Goal: Task Accomplishment & Management: Complete application form

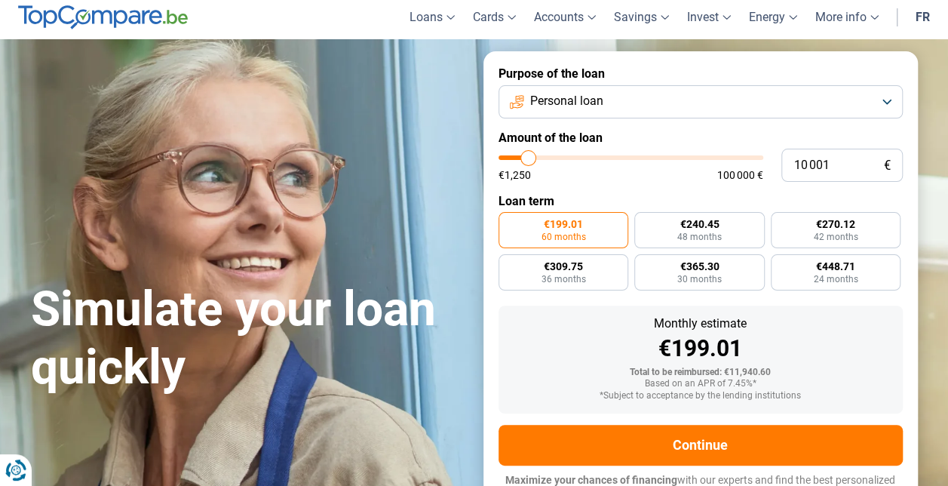
scroll to position [12, 0]
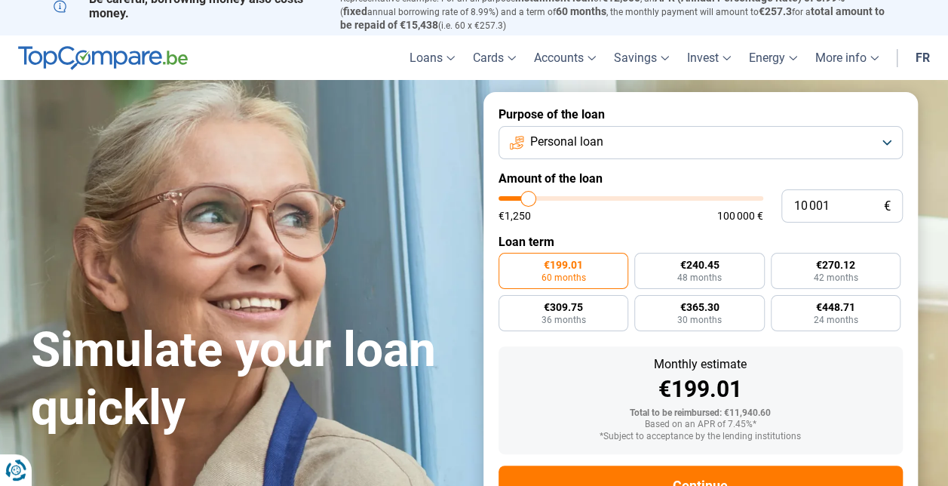
type input "46 750"
type input "46750"
click at [620, 196] on input "range" at bounding box center [631, 198] width 265 height 5
radio input "false"
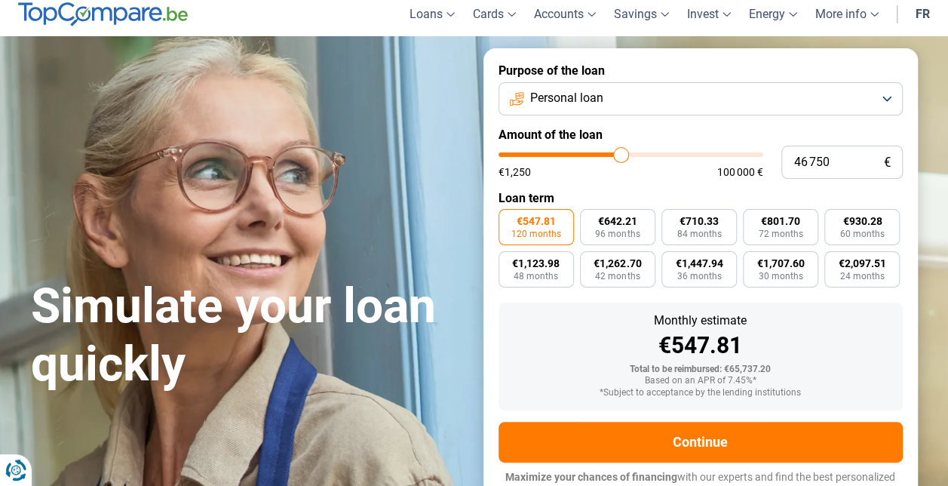
scroll to position [71, 0]
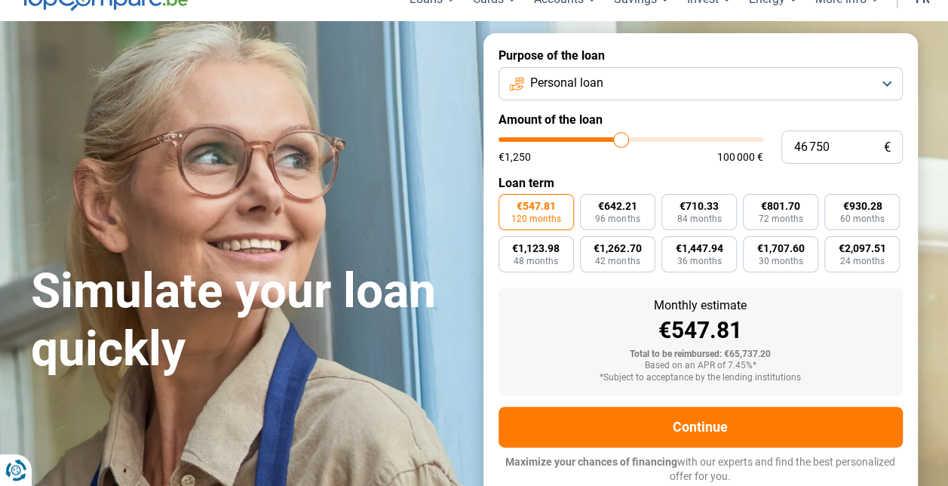
type input "41 000"
type input "41000"
click at [607, 137] on input "range" at bounding box center [631, 139] width 265 height 5
click at [871, 218] on span "60 months" at bounding box center [862, 218] width 45 height 9
click at [834, 204] on input "€815.86 60 months" at bounding box center [830, 199] width 10 height 10
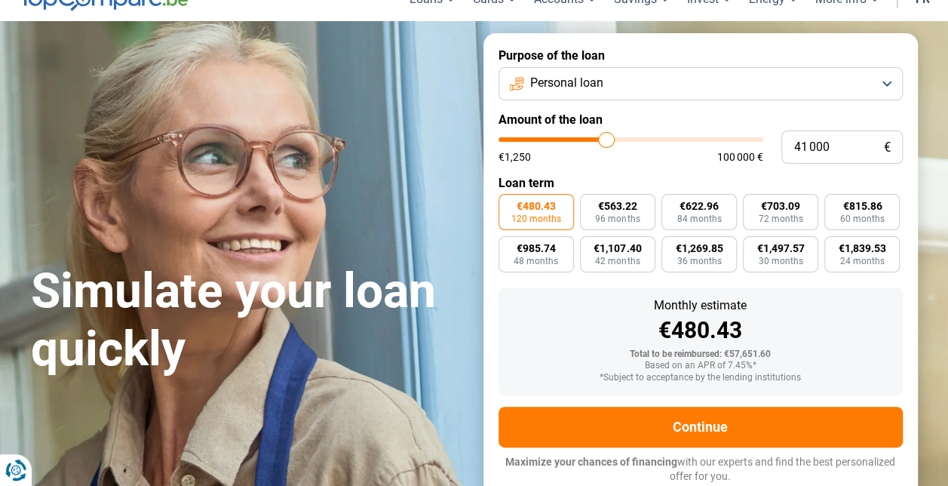
radio input "true"
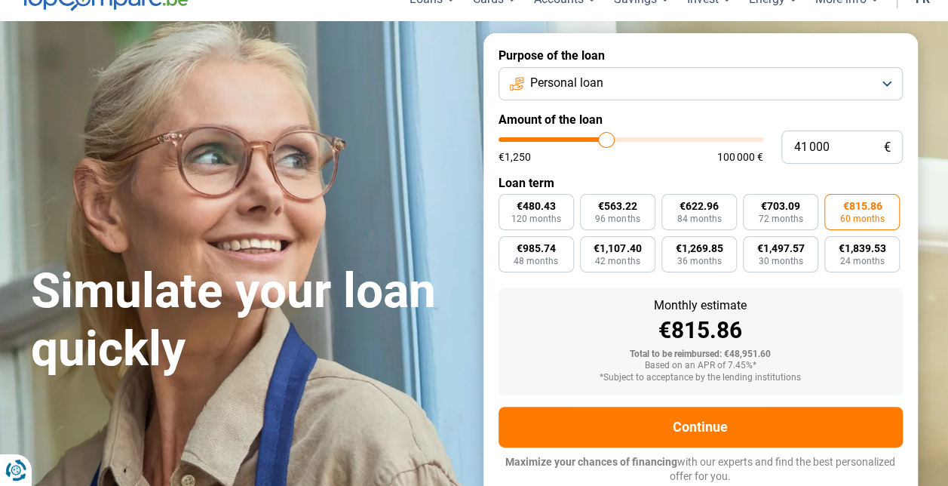
type input "30 750"
type input "30750"
click at [580, 137] on input "range" at bounding box center [631, 139] width 265 height 5
radio input "false"
radio input "true"
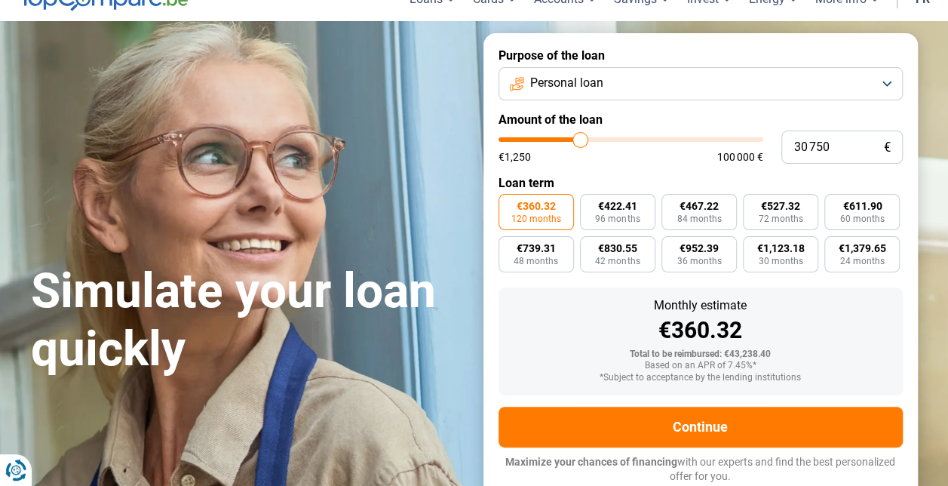
click at [590, 131] on div "30 750 € €1,250 100 000 €" at bounding box center [701, 147] width 404 height 33
type input "34 750"
type input "34750"
click at [590, 137] on input "range" at bounding box center [631, 139] width 265 height 5
type input "40 500"
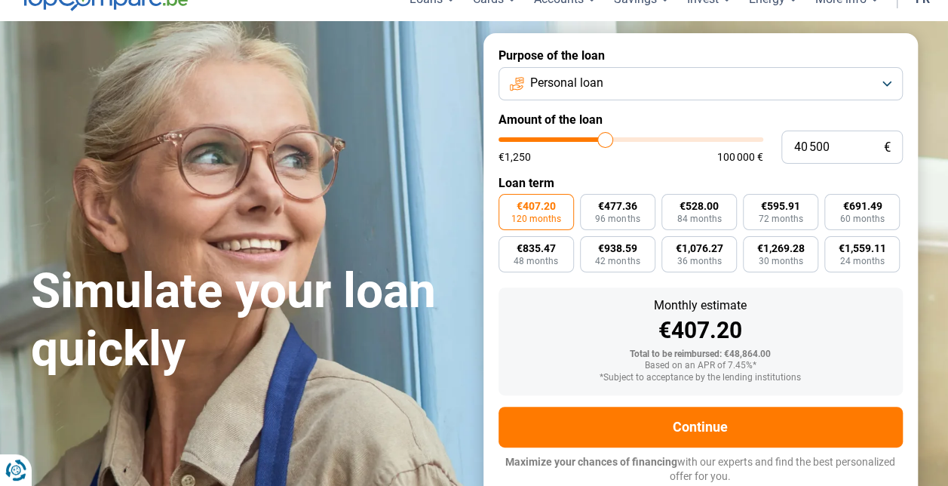
type input "40500"
click at [605, 138] on input "range" at bounding box center [631, 139] width 265 height 5
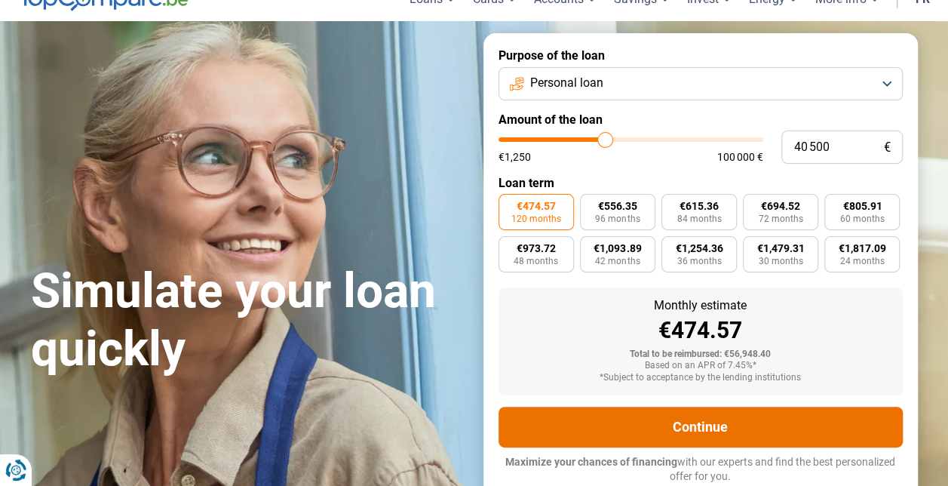
click at [625, 442] on button "Continue" at bounding box center [701, 427] width 404 height 41
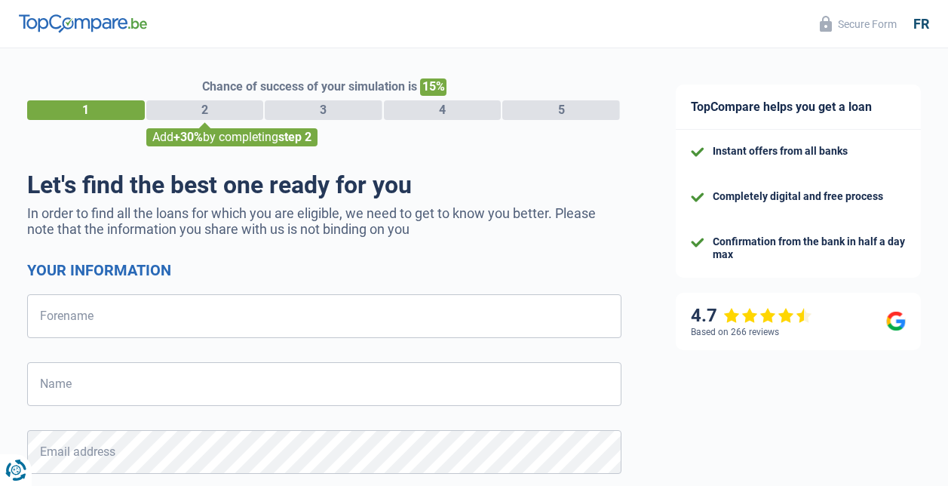
select select "32"
